Goal: Task Accomplishment & Management: Use online tool/utility

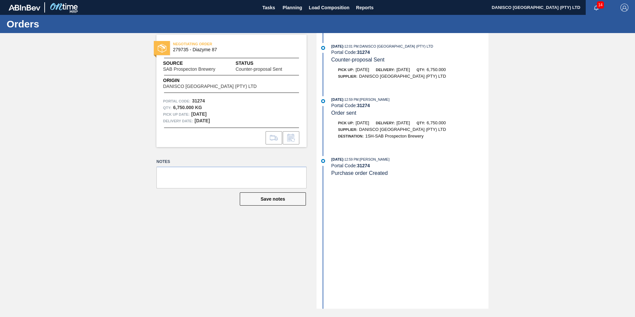
click at [118, 87] on div "NEGOTIATING ORDER 279735 - Diazyme 87 Source SAB Prospecton Brewery Status Coun…" at bounding box center [317, 171] width 635 height 276
click at [556, 117] on div "NEGOTIATING ORDER 279735 - Diazyme 87 Source SAB Prospecton Brewery Status Coun…" at bounding box center [317, 171] width 635 height 276
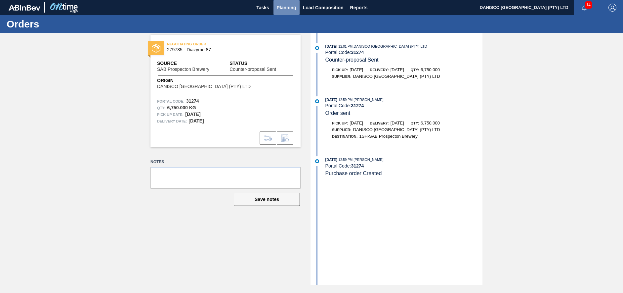
click at [284, 10] on span "Planning" at bounding box center [287, 8] width 20 height 8
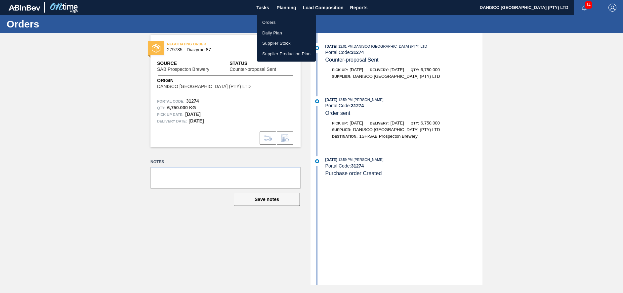
click at [282, 25] on li "Orders" at bounding box center [286, 22] width 59 height 11
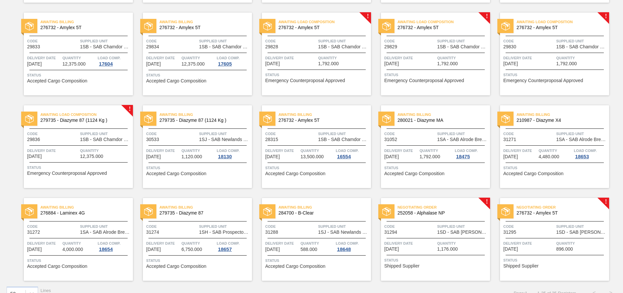
scroll to position [244, 0]
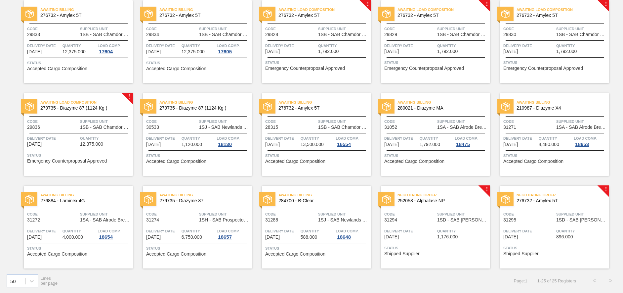
click at [413, 221] on div "Code 31294" at bounding box center [409, 217] width 51 height 12
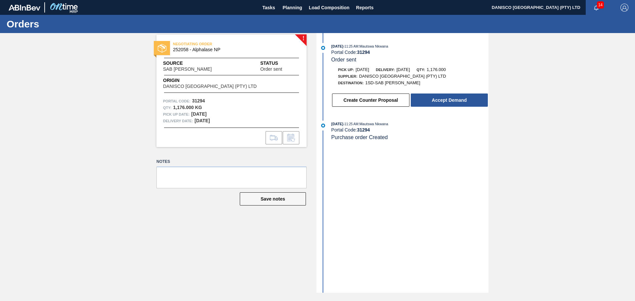
click at [39, 144] on div "! NEGOTIATING ORDER 252058 - Alphalase NP Source SAB Rosslyn Brewery Status Ord…" at bounding box center [317, 163] width 635 height 260
click at [556, 141] on div "! NEGOTIATING ORDER 252058 - Alphalase NP Source SAB Rosslyn Brewery Status Ord…" at bounding box center [317, 163] width 635 height 260
drag, startPoint x: 419, startPoint y: 207, endPoint x: 432, endPoint y: 203, distance: 13.3
click at [419, 207] on div "[DATE] 11:25 AM : Mautswa Nkwana Portal Code: 31294 Order sent Pick up: [DATE] …" at bounding box center [403, 163] width 170 height 260
click at [529, 178] on div "! NEGOTIATING ORDER 252058 - Alphalase NP Source SAB Rosslyn Brewery Status Ord…" at bounding box center [317, 163] width 635 height 260
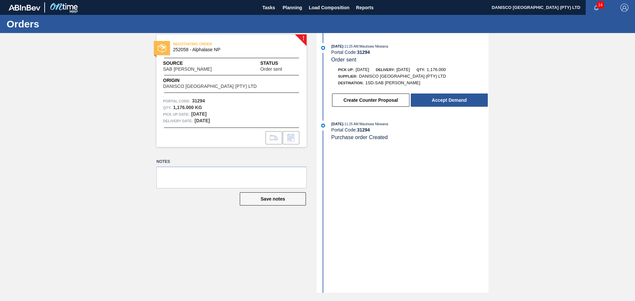
click at [191, 242] on div "! NEGOTIATING ORDER 252058 - Alphalase NP Source SAB Rosslyn Brewery Status Ord…" at bounding box center [226, 163] width 160 height 260
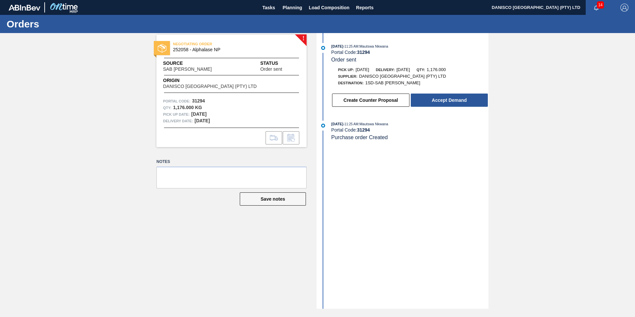
click at [98, 129] on div "! NEGOTIATING ORDER 252058 - Alphalase NP Source SAB Rosslyn Brewery Status Ord…" at bounding box center [317, 171] width 635 height 276
click at [449, 98] on button "Accept Demand" at bounding box center [449, 100] width 77 height 13
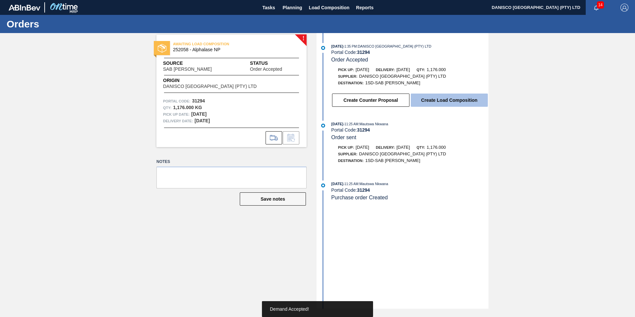
click at [449, 98] on button "Create Load Composition" at bounding box center [449, 100] width 77 height 13
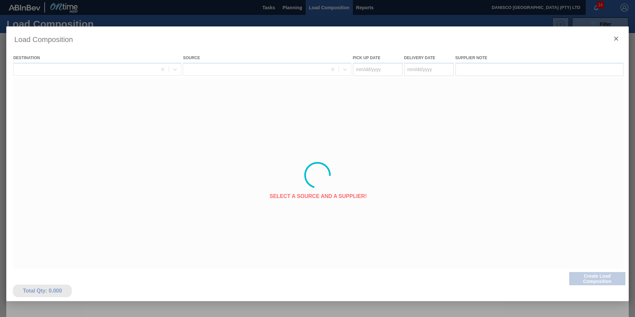
type Date "[DATE]"
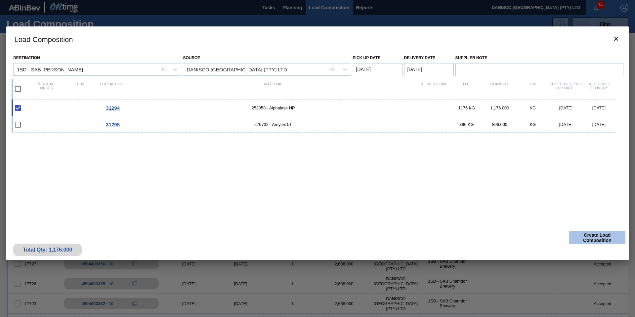
click at [586, 235] on button "Create Load Composition" at bounding box center [597, 237] width 56 height 13
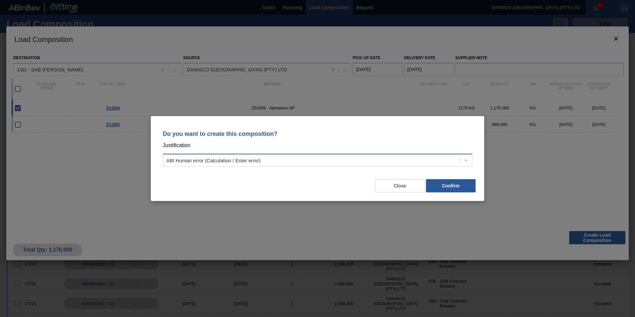
click at [222, 163] on div "ABI Human error (Calculation / Enter error)" at bounding box center [213, 161] width 94 height 6
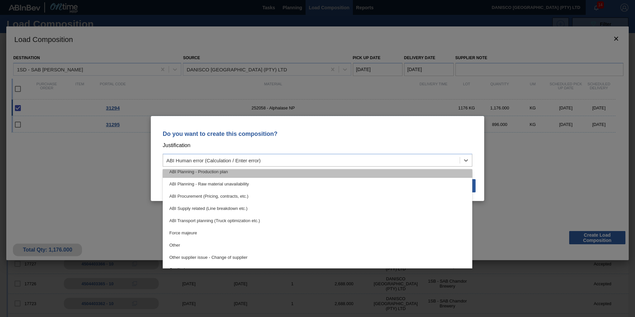
scroll to position [99, 0]
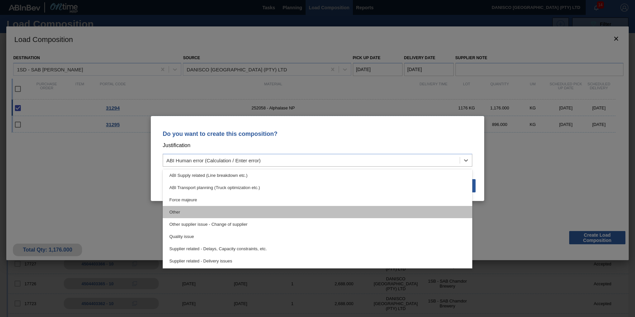
click at [205, 213] on div "Other" at bounding box center [317, 212] width 309 height 12
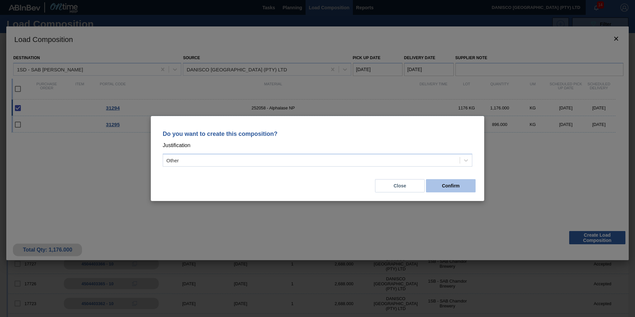
drag, startPoint x: 266, startPoint y: 189, endPoint x: 450, endPoint y: 187, distance: 184.1
click at [266, 189] on div "Close Confirm" at bounding box center [317, 182] width 317 height 22
click at [459, 187] on button "Confirm" at bounding box center [451, 185] width 50 height 13
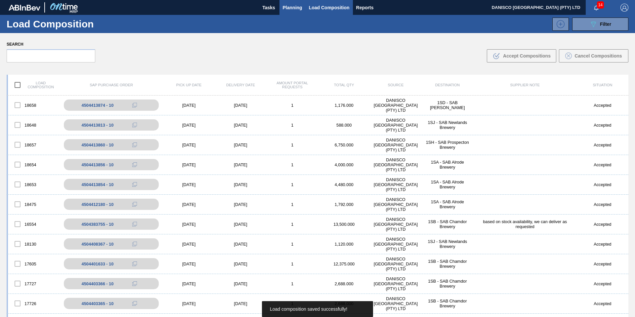
click at [284, 9] on span "Planning" at bounding box center [293, 8] width 20 height 8
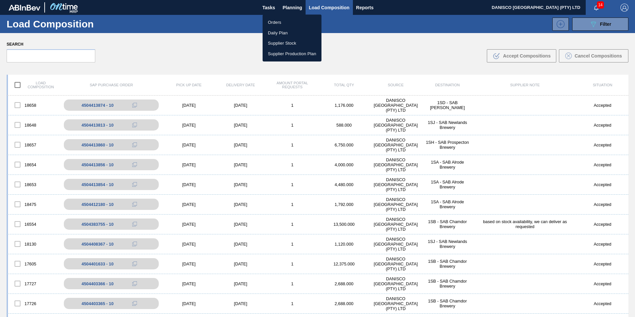
click at [278, 20] on li "Orders" at bounding box center [291, 22] width 59 height 11
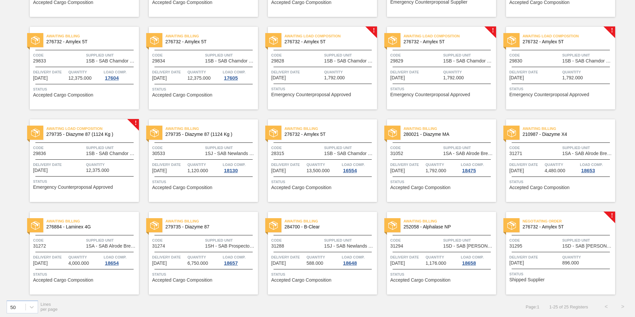
scroll to position [219, 0]
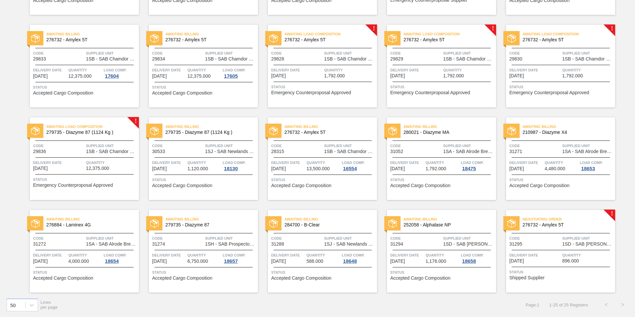
click at [414, 236] on span "Code" at bounding box center [415, 238] width 51 height 7
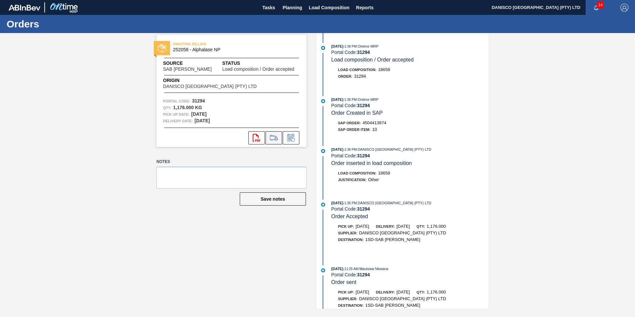
click at [275, 138] on icon at bounding box center [273, 138] width 11 height 8
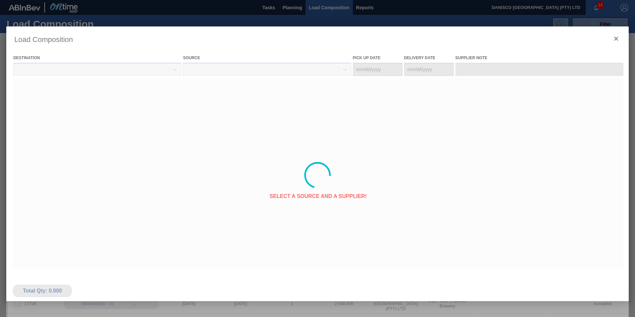
type Date "[DATE]"
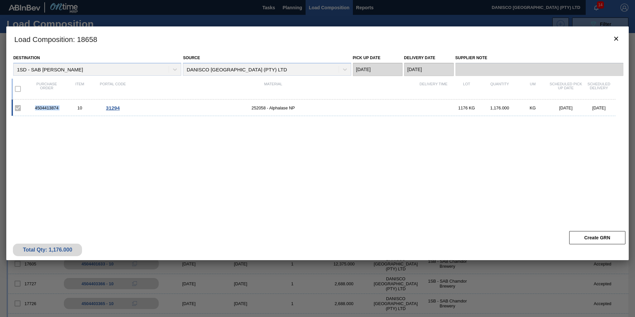
drag, startPoint x: 68, startPoint y: 107, endPoint x: 29, endPoint y: 106, distance: 39.3
click at [29, 106] on div "4504413874 10 31294 252058 - Alphalase NP 1176 KG 1,176.000 KG [DATE] [DATE]" at bounding box center [314, 107] width 604 height 17
copy div "4504413874"
click at [614, 37] on icon "botão de ícone" at bounding box center [616, 39] width 4 height 4
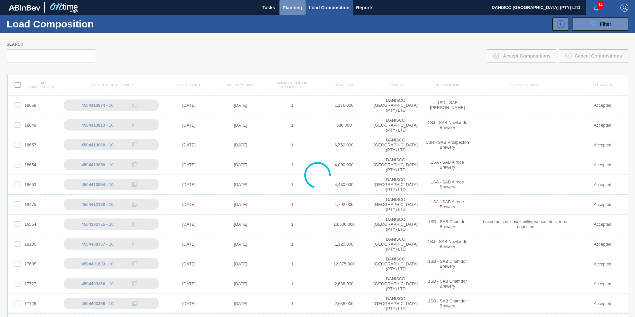
click at [289, 8] on span "Planning" at bounding box center [293, 8] width 20 height 8
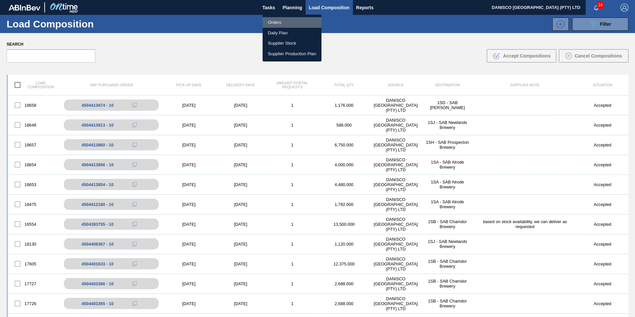
click at [280, 22] on li "Orders" at bounding box center [291, 22] width 59 height 11
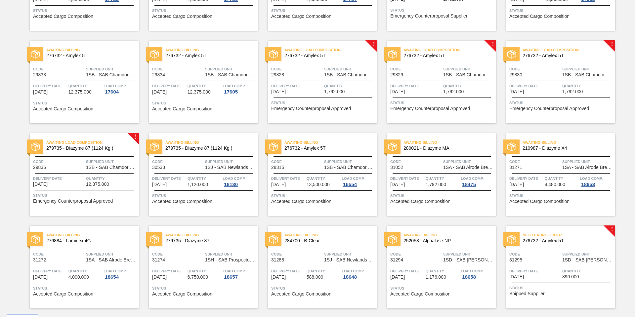
scroll to position [219, 0]
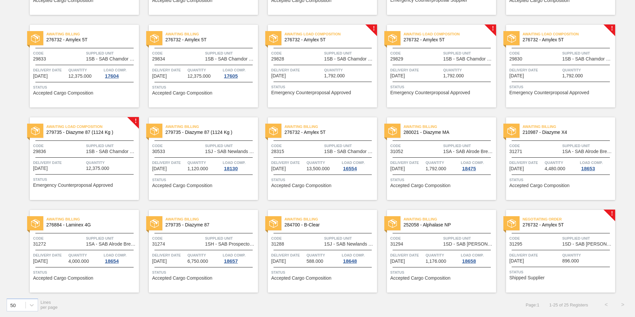
click at [539, 249] on div "Negotiating Order 276732 - Amylex 5T Code 31295 Supplied Unit 1SD - SAB Rosslyn…" at bounding box center [560, 251] width 109 height 83
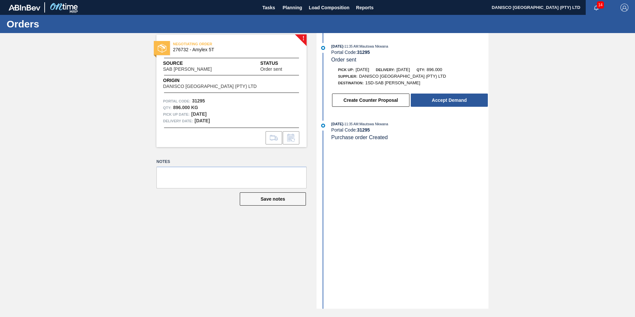
click at [130, 195] on div "! NEGOTIATING ORDER 276732 - Amylex 5T Source SAB [PERSON_NAME] Status Order se…" at bounding box center [317, 171] width 635 height 276
click at [457, 100] on button "Accept Demand" at bounding box center [449, 100] width 77 height 13
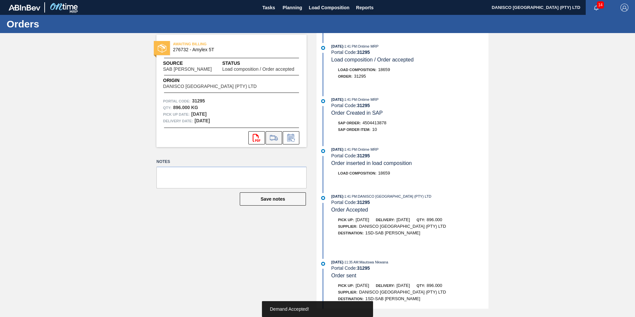
click at [275, 139] on icon at bounding box center [273, 138] width 11 height 8
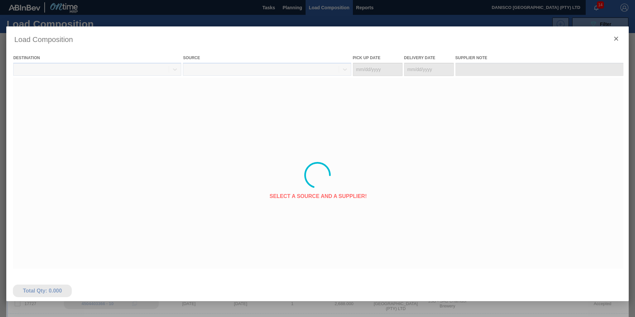
type Date "[DATE]"
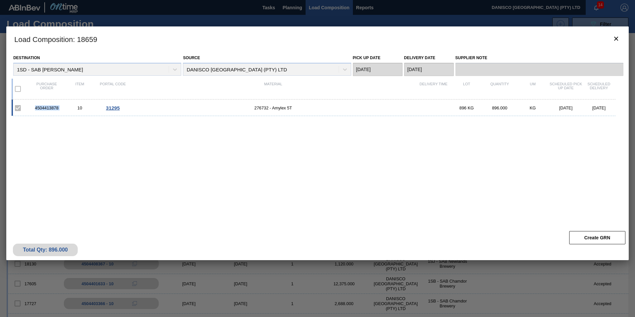
drag, startPoint x: 66, startPoint y: 108, endPoint x: 32, endPoint y: 105, distance: 33.5
click at [32, 105] on div "4504413878 10 31295 276732 - Amylex 5T 896 KG 896.000 KG [DATE] [DATE]" at bounding box center [314, 107] width 604 height 17
copy div "4504413878"
click at [614, 36] on icon "botão de ícone" at bounding box center [616, 39] width 8 height 8
